Goal: Check status

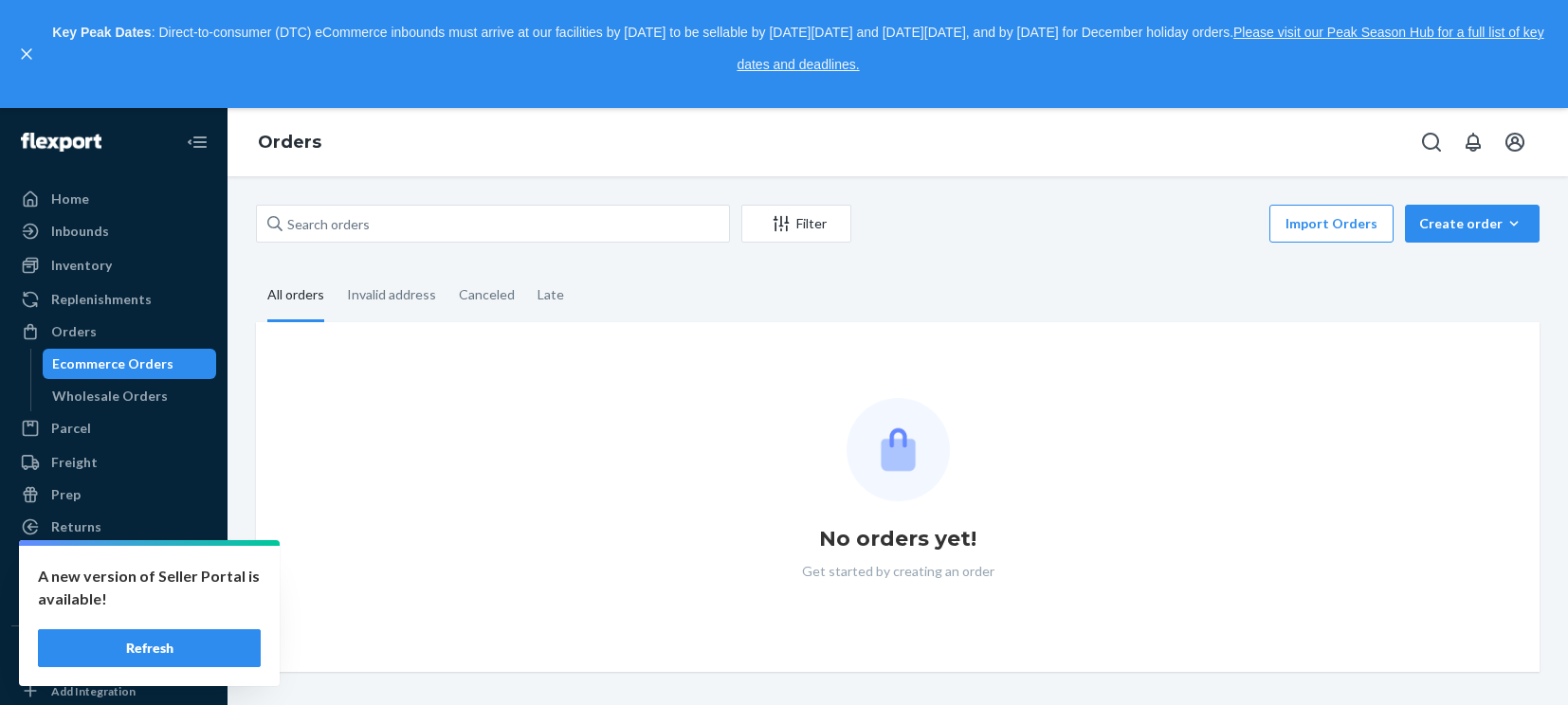
click at [186, 644] on button "Refresh" at bounding box center [149, 648] width 223 height 38
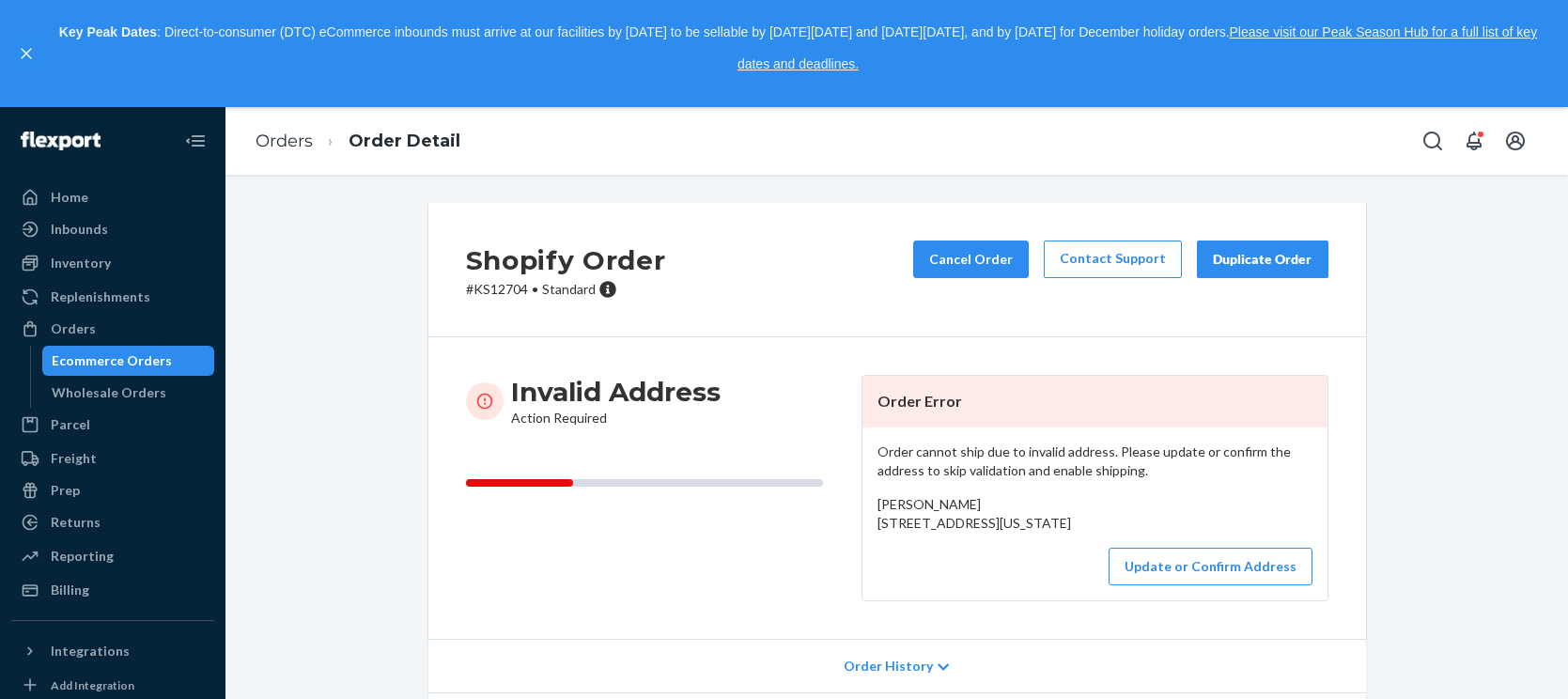
click at [492, 292] on p "# KS12704 • Standard" at bounding box center [566, 290] width 200 height 19
copy p "KS12704"
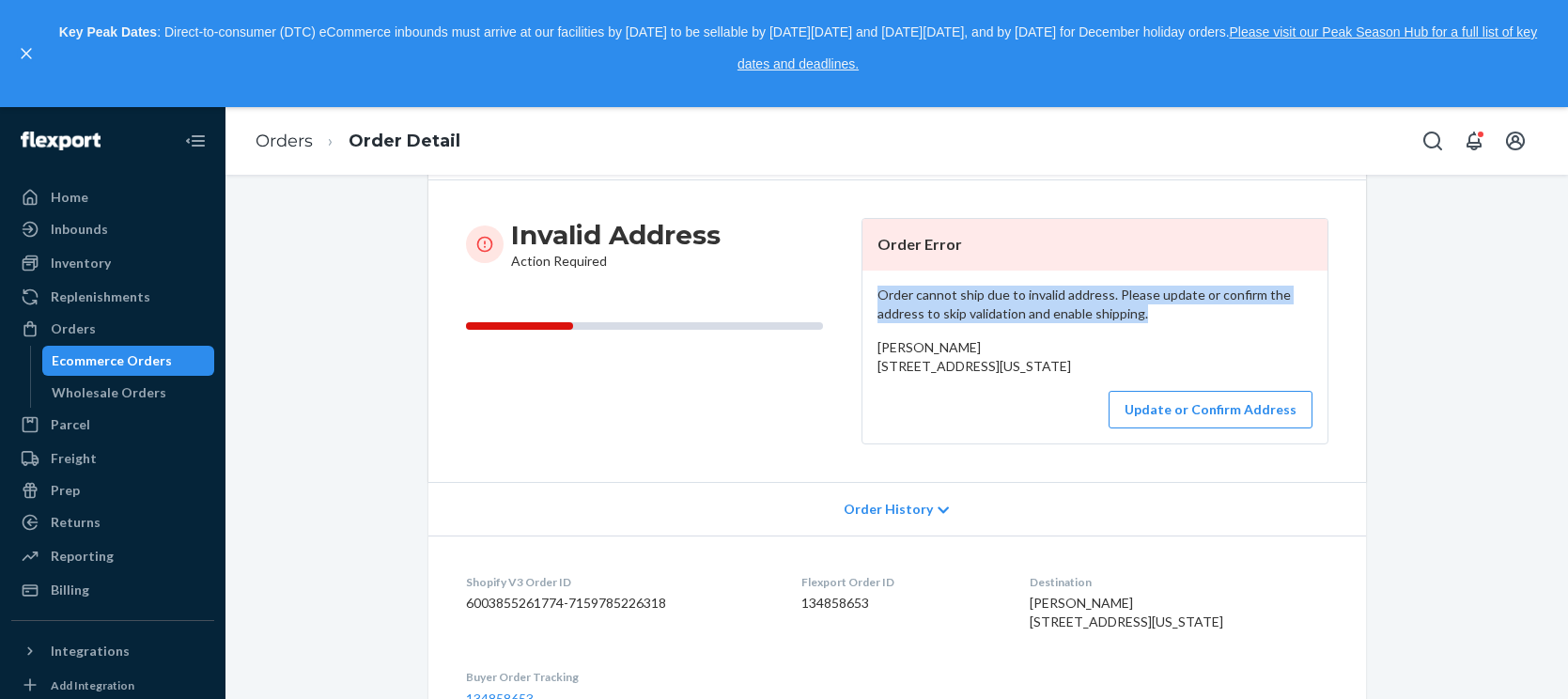
drag, startPoint x: 875, startPoint y: 295, endPoint x: 1137, endPoint y: 312, distance: 262.6
click at [1137, 312] on p "Order cannot ship due to invalid address. Please update or confirm the address …" at bounding box center [1095, 304] width 435 height 37
copy p "Order cannot ship due to invalid address. Please update or confirm the address …"
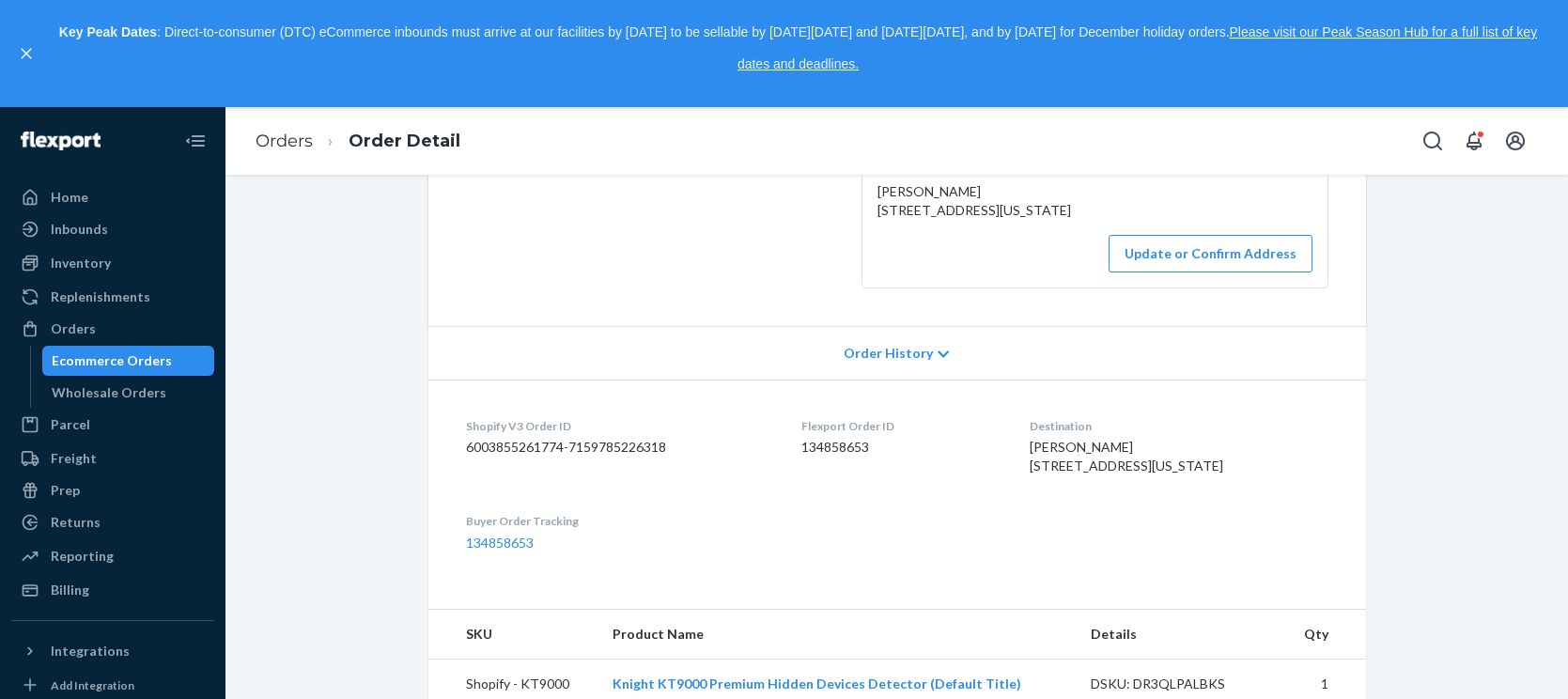
scroll to position [0, 0]
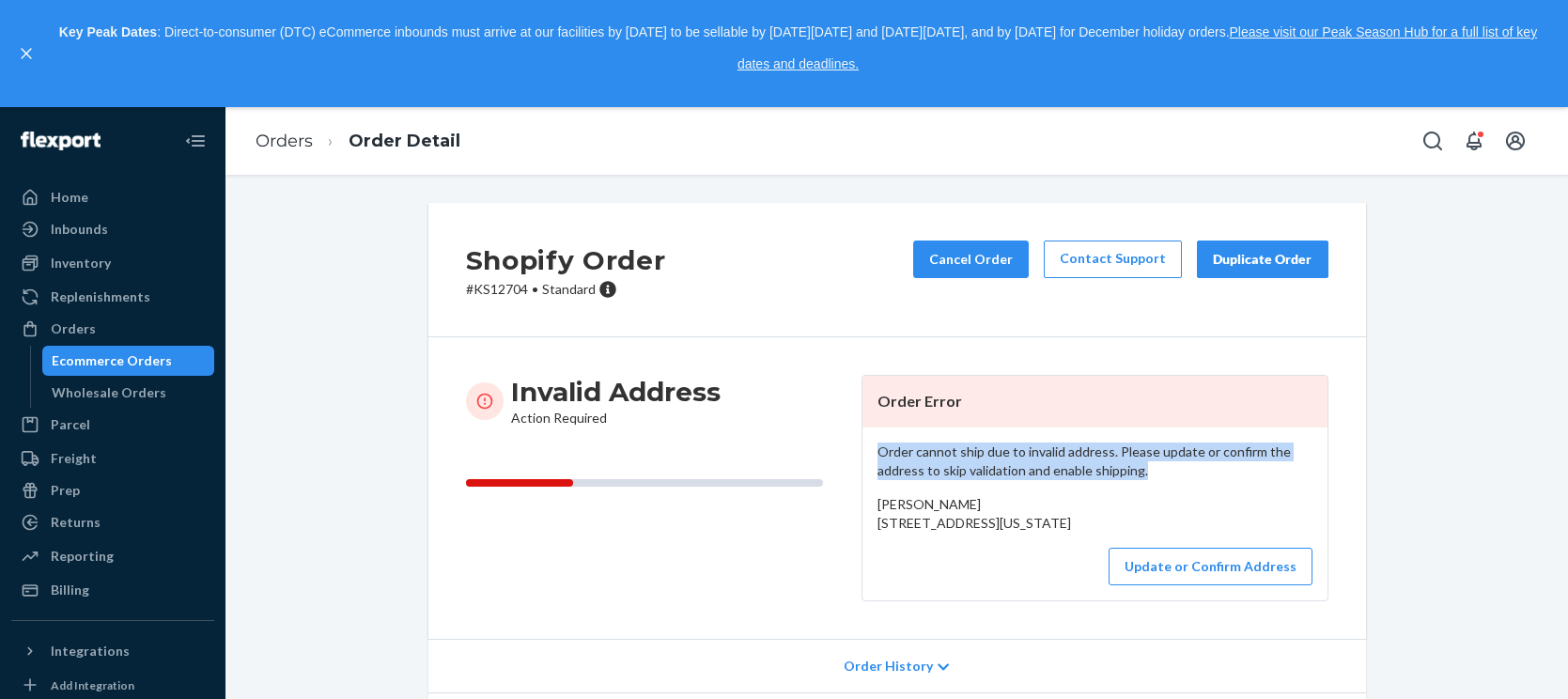
copy p "Order cannot ship due to invalid address. Please update or confirm the address …"
drag, startPoint x: 872, startPoint y: 527, endPoint x: 1264, endPoint y: 531, distance: 392.0
click at [1025, 533] on div "Mike Farkas 31 South Street Suite 3N-3 Yonkers, New York 10701 US" at bounding box center [1095, 513] width 435 height 37
copy span "31 South Street Suite 3N-3 Yonkers, New York 10701"
